Goal: Find specific page/section: Find specific page/section

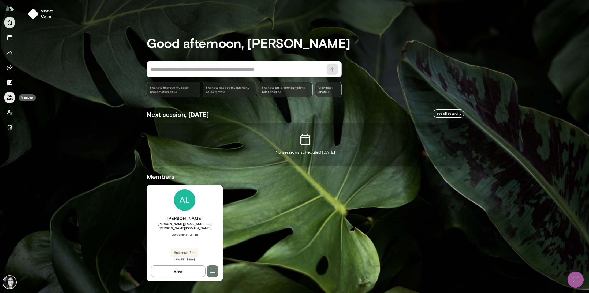
click at [12, 97] on icon "Members" at bounding box center [9, 97] width 6 height 6
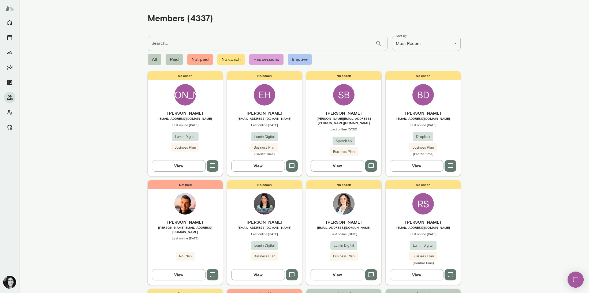
click at [169, 46] on input "Search..." at bounding box center [262, 43] width 228 height 15
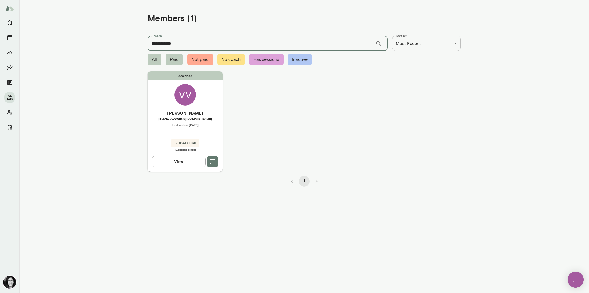
type input "**********"
click at [159, 97] on div "Assigned VV [PERSON_NAME] [EMAIL_ADDRESS][DOMAIN_NAME] Last online [DATE] Busin…" at bounding box center [185, 121] width 75 height 100
